Goal: Find specific page/section: Find specific page/section

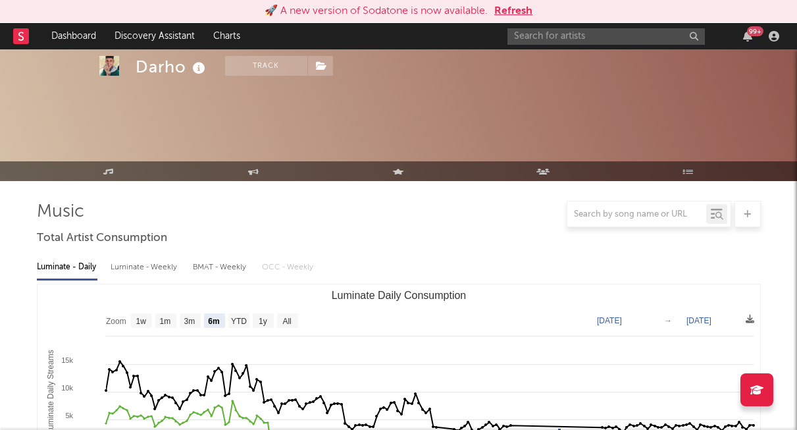
select select "6m"
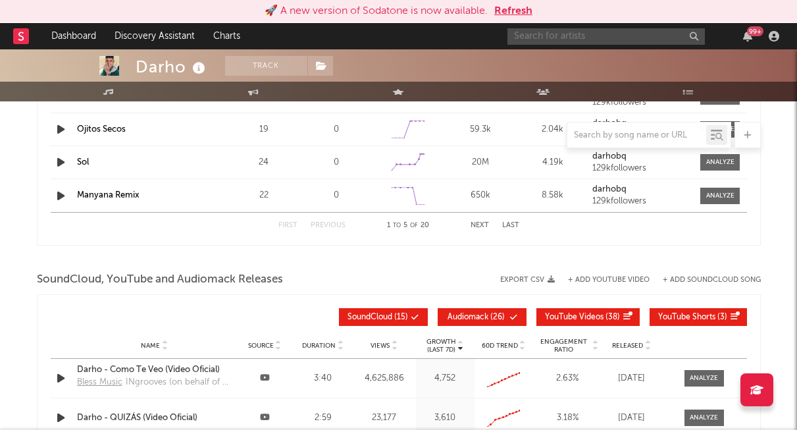
click at [619, 43] on input "text" at bounding box center [605, 36] width 197 height 16
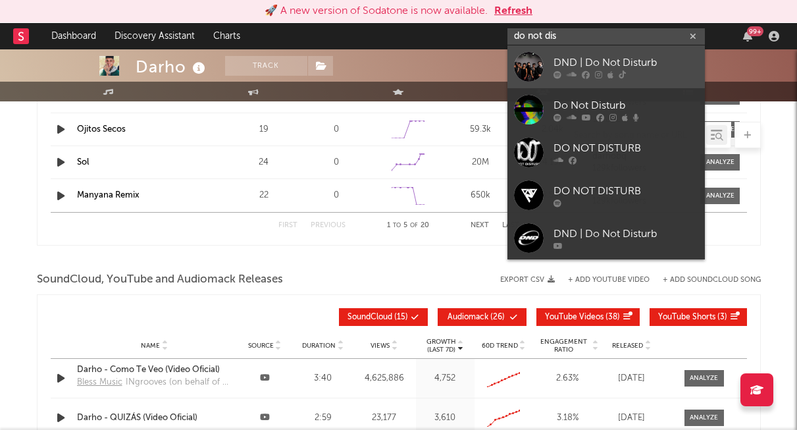
type input "do not dis"
click at [638, 67] on div "DND | Do Not Disturb" at bounding box center [625, 63] width 145 height 16
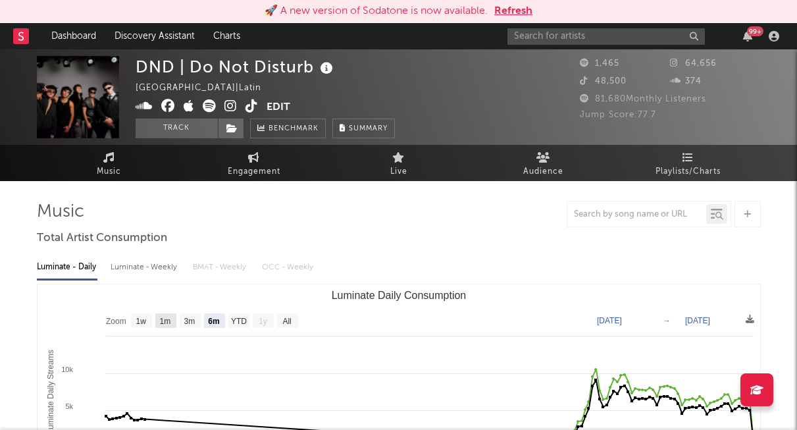
click at [161, 320] on text "1m" at bounding box center [164, 321] width 11 height 9
select select "1m"
type input "[DATE]"
